Goal: Information Seeking & Learning: Learn about a topic

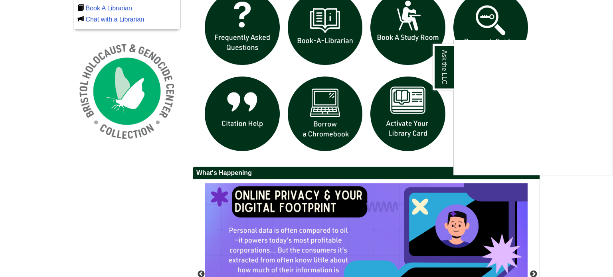
scroll to position [585, 0]
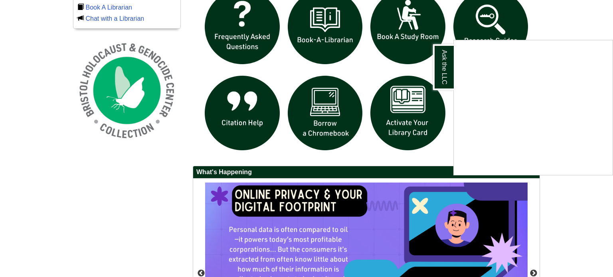
click at [569, 196] on div "Ask the LLC" at bounding box center [306, 138] width 613 height 277
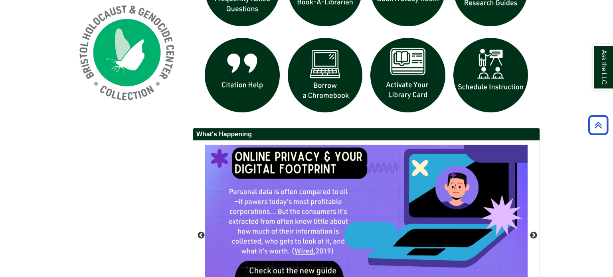
scroll to position [624, 0]
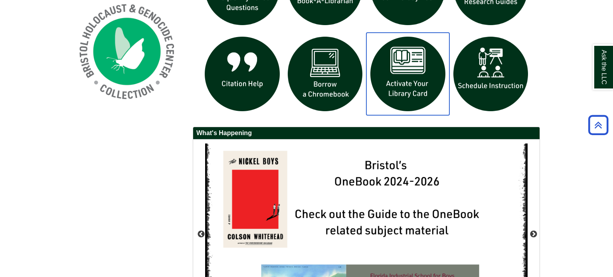
click at [410, 68] on img "slideshow" at bounding box center [407, 74] width 83 height 83
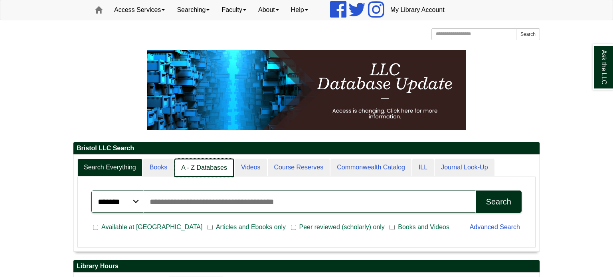
scroll to position [4, 4]
click at [206, 170] on link "A - Z Databases" at bounding box center [203, 168] width 59 height 19
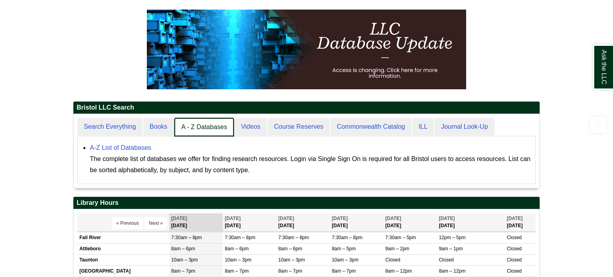
scroll to position [111, 0]
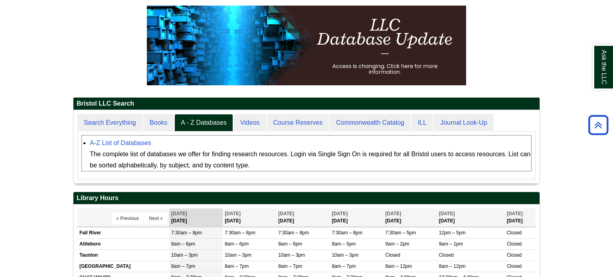
click at [202, 150] on div "The complete list of databases we offer for finding research resources. Login v…" at bounding box center [310, 160] width 441 height 22
click at [191, 148] on div "A-Z List of Databases The complete list of databases we offer for finding resea…" at bounding box center [310, 155] width 441 height 34
click at [143, 140] on link "A-Z List of Databases" at bounding box center [120, 143] width 61 height 7
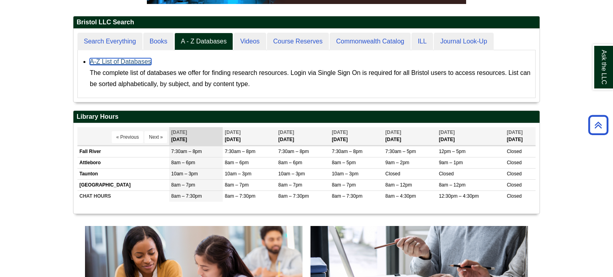
scroll to position [198, 0]
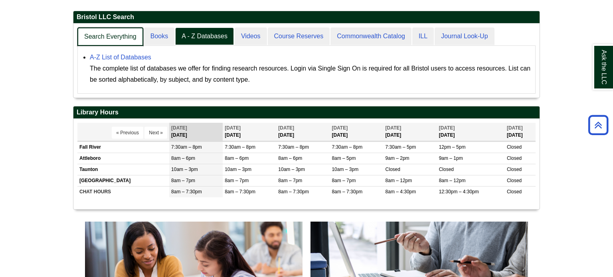
click at [97, 36] on link "Search Everything" at bounding box center [110, 37] width 66 height 19
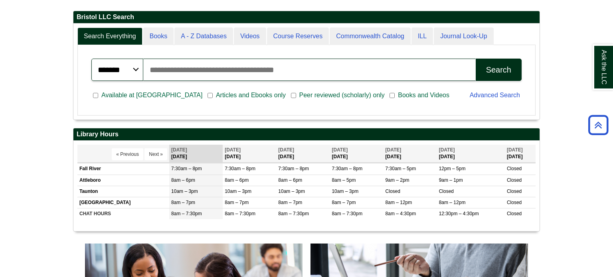
click at [326, 66] on input "Search articles, books, journals & more" at bounding box center [309, 70] width 332 height 22
type input "*"
type input "**********"
click at [476, 59] on button "Search" at bounding box center [499, 70] width 46 height 22
